Goal: Information Seeking & Learning: Learn about a topic

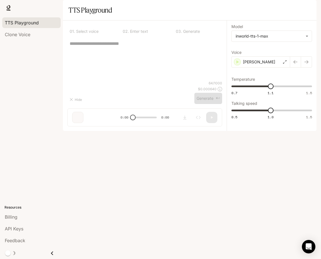
click at [239, 10] on span "Runtime" at bounding box center [236, 7] width 15 height 7
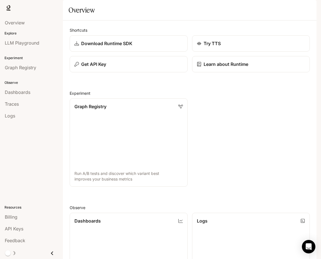
click at [258, 8] on span "TTS" at bounding box center [254, 7] width 8 height 7
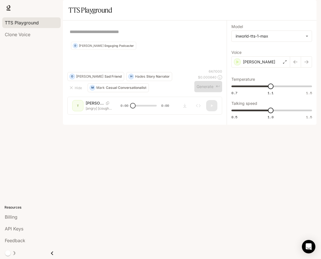
click at [281, 8] on span "Documentation" at bounding box center [283, 7] width 28 height 7
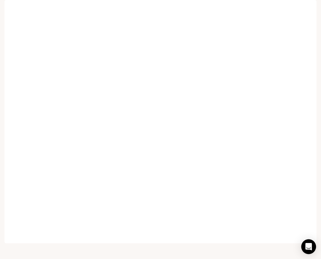
click at [308, 247] on icon "Open Intercom Messenger" at bounding box center [308, 246] width 6 height 7
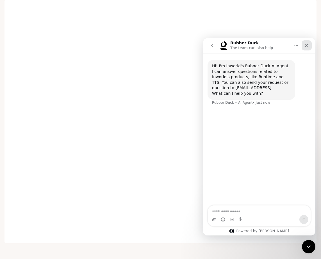
click at [304, 45] on icon "Close" at bounding box center [306, 45] width 4 height 4
